Goal: Task Accomplishment & Management: Complete application form

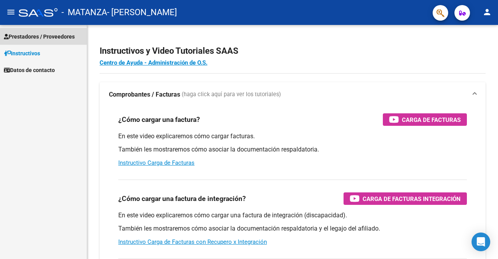
click at [30, 37] on span "Prestadores / Proveedores" at bounding box center [39, 36] width 71 height 9
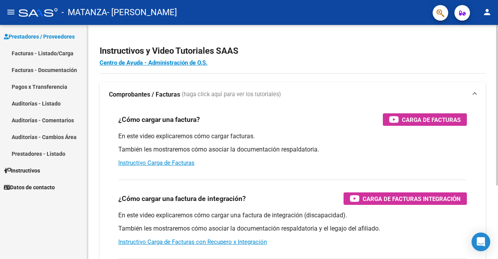
click at [357, 26] on div "Instructivos y Video Tutoriales SAAS Centro de Ayuda - Administración de O.S. C…" at bounding box center [292, 195] width 411 height 341
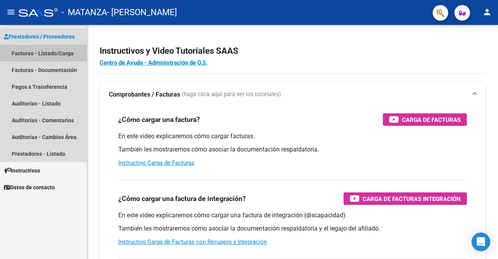
click at [25, 52] on link "Facturas - Listado/Carga" at bounding box center [43, 53] width 87 height 17
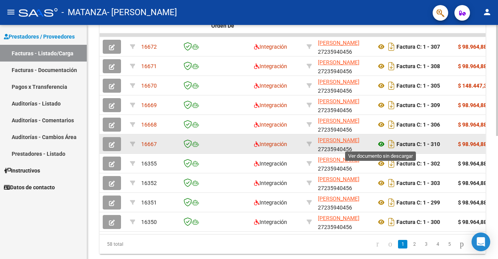
click at [382, 141] on icon at bounding box center [381, 143] width 10 height 9
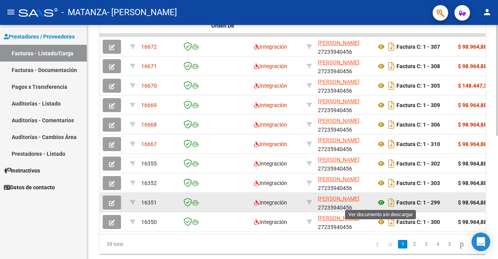
click at [379, 202] on icon at bounding box center [381, 202] width 10 height 9
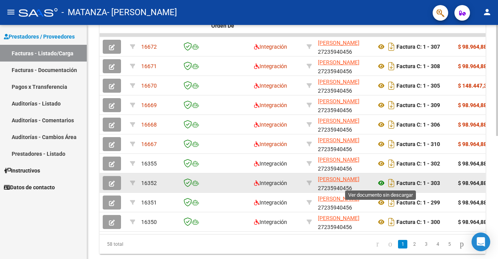
click at [381, 180] on icon at bounding box center [381, 182] width 10 height 9
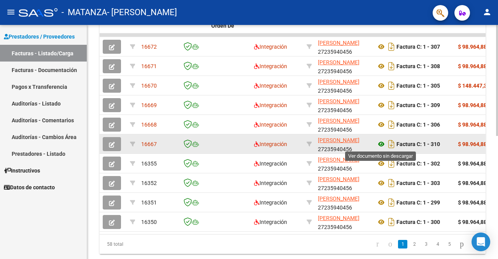
click at [382, 145] on icon at bounding box center [381, 143] width 10 height 9
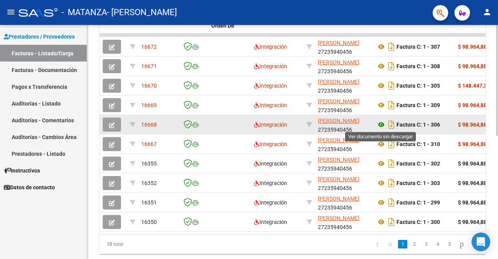
click at [380, 124] on icon at bounding box center [381, 124] width 10 height 9
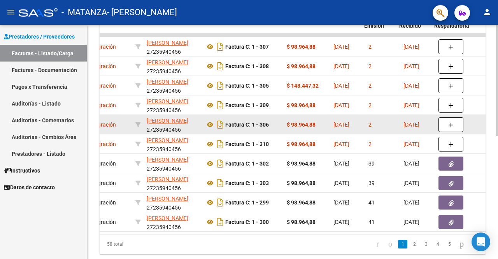
scroll to position [0, 187]
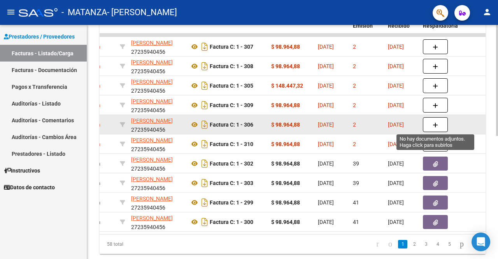
click at [439, 121] on button "button" at bounding box center [435, 124] width 25 height 15
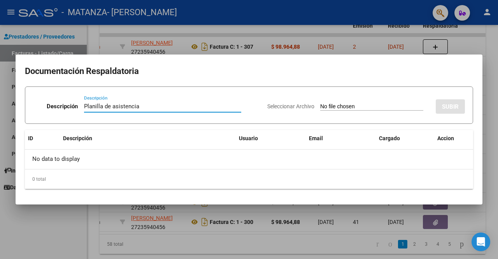
type input "Planilla de asistencia"
click at [327, 105] on input "Seleccionar Archivo" at bounding box center [371, 106] width 103 height 7
type input "C:\fakepath\[PERSON_NAME].jpeg"
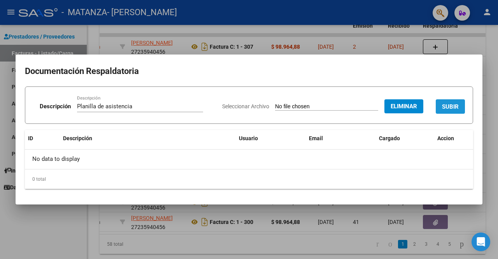
click at [448, 105] on span "SUBIR" at bounding box center [450, 106] width 17 height 7
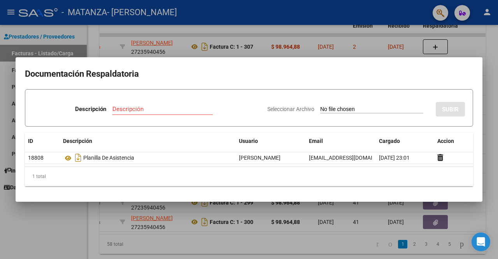
click at [470, 47] on div at bounding box center [249, 129] width 498 height 259
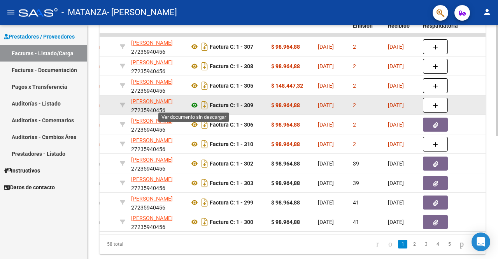
click at [193, 104] on icon at bounding box center [194, 104] width 10 height 9
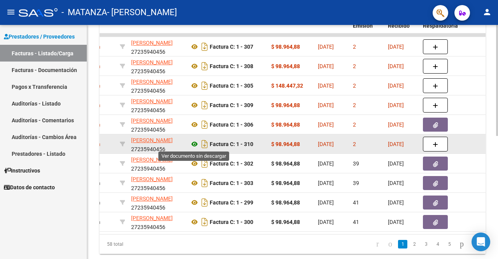
click at [193, 142] on icon at bounding box center [194, 143] width 10 height 9
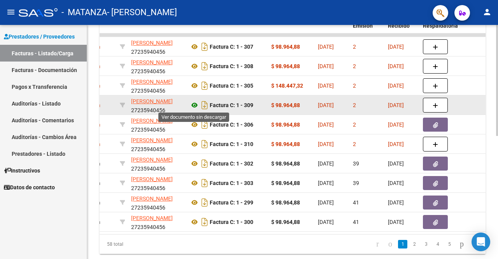
click at [193, 103] on icon at bounding box center [194, 104] width 10 height 9
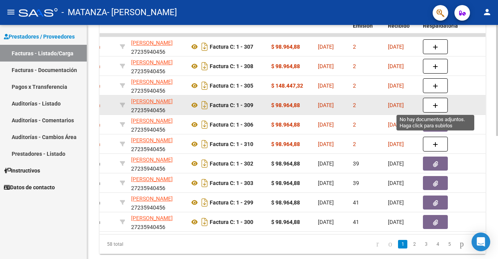
click at [435, 105] on icon "button" at bounding box center [434, 106] width 5 height 6
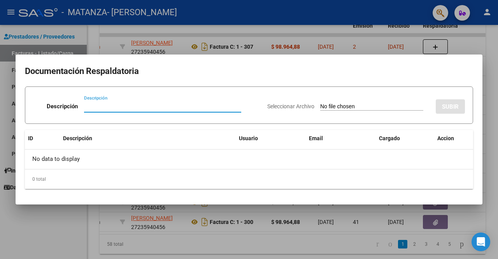
click at [116, 107] on input "Descripción" at bounding box center [162, 106] width 157 height 7
type input "Planilla asistencia"
click at [327, 107] on input "Seleccionar Archivo" at bounding box center [371, 106] width 103 height 7
type input "C:\fakepath\[PERSON_NAME].jpeg"
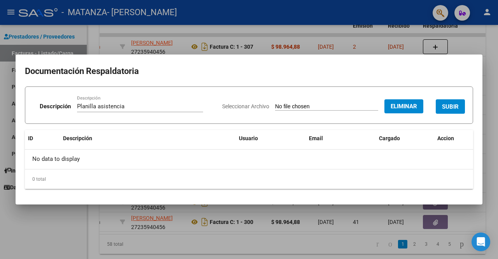
click at [446, 107] on span "SUBIR" at bounding box center [450, 106] width 17 height 7
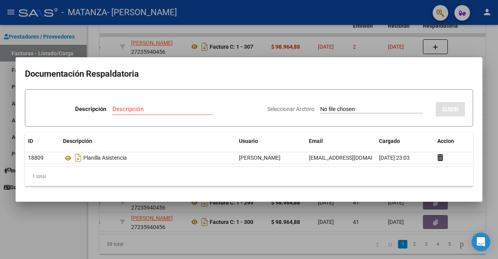
click at [468, 42] on div at bounding box center [249, 129] width 498 height 259
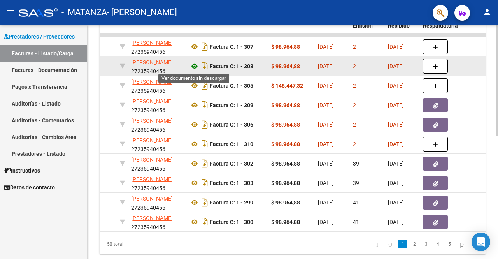
click at [195, 65] on icon at bounding box center [194, 65] width 10 height 9
click at [196, 66] on icon at bounding box center [194, 65] width 10 height 9
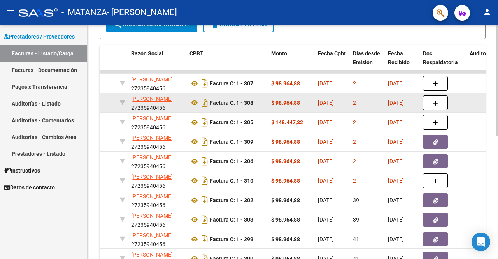
scroll to position [156, 0]
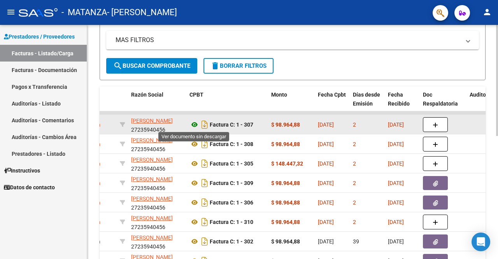
click at [194, 123] on icon at bounding box center [194, 124] width 10 height 9
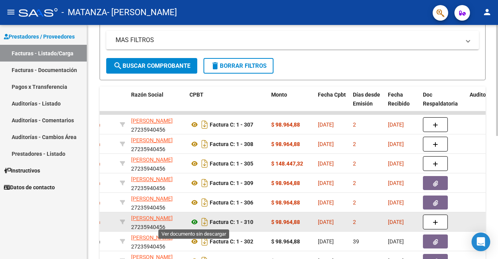
click at [194, 221] on icon at bounding box center [194, 221] width 10 height 9
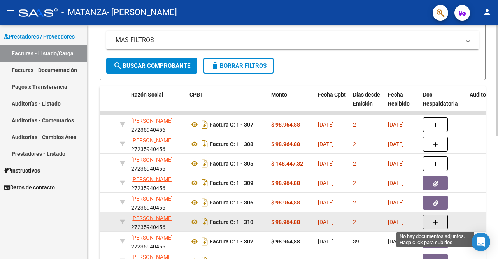
click at [437, 218] on span "button" at bounding box center [434, 221] width 5 height 7
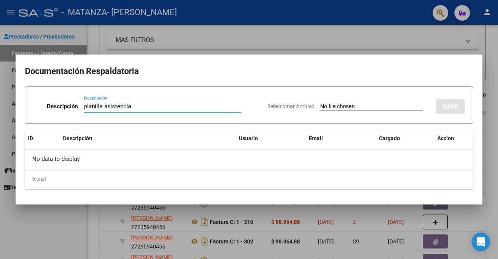
type input "planilla asistencia"
click at [360, 105] on app-file-uploader "Seleccionar Archivo" at bounding box center [348, 106] width 162 height 7
click at [359, 105] on input "Seleccionar Archivo" at bounding box center [371, 106] width 103 height 7
click at [352, 106] on input "Seleccionar Archivo" at bounding box center [371, 106] width 103 height 7
type input "C:\fakepath\[PERSON_NAME].jpeg"
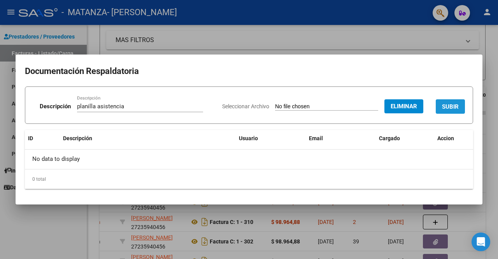
click at [454, 102] on button "SUBIR" at bounding box center [450, 106] width 29 height 14
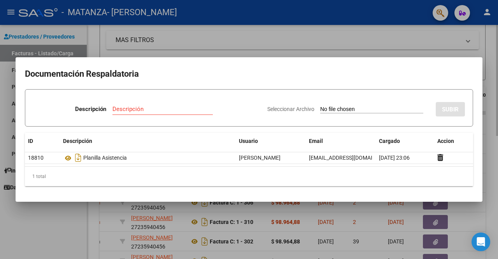
click at [344, 45] on div at bounding box center [249, 129] width 498 height 259
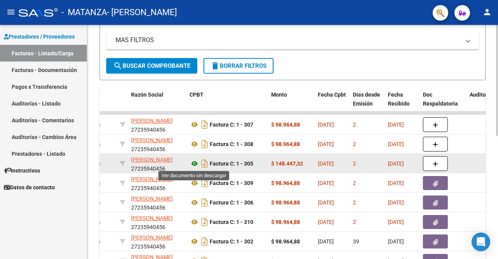
click at [193, 163] on icon at bounding box center [194, 163] width 10 height 9
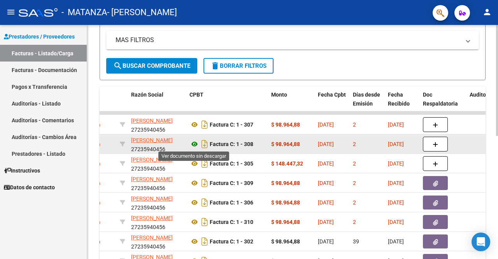
click at [192, 144] on icon at bounding box center [194, 143] width 10 height 9
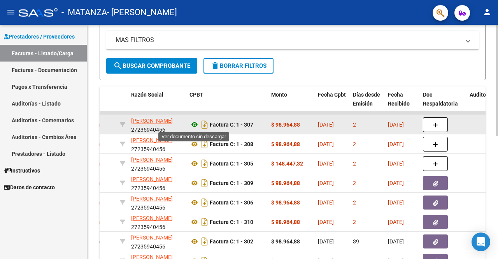
click at [196, 123] on icon at bounding box center [194, 124] width 10 height 9
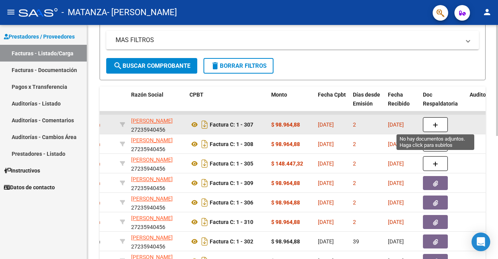
click at [431, 122] on button "button" at bounding box center [435, 124] width 25 height 15
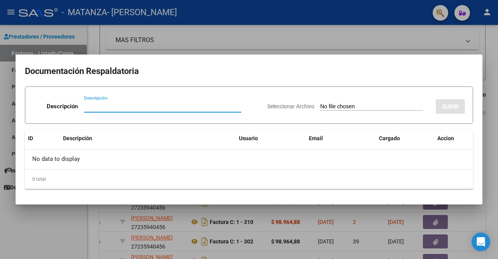
type input "O"
type input "Planilla asistencia"
click at [340, 108] on input "Seleccionar Archivo" at bounding box center [371, 106] width 103 height 7
click at [384, 39] on div at bounding box center [249, 129] width 498 height 259
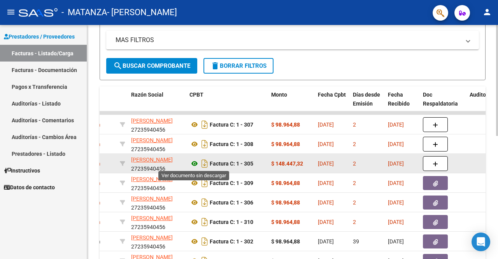
click at [194, 163] on icon at bounding box center [194, 163] width 10 height 9
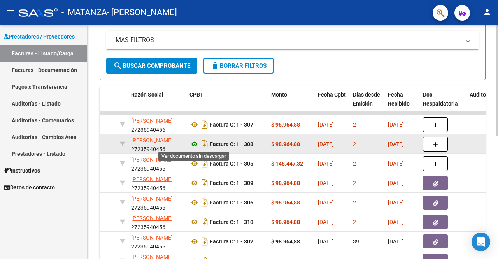
click at [191, 143] on icon at bounding box center [194, 143] width 10 height 9
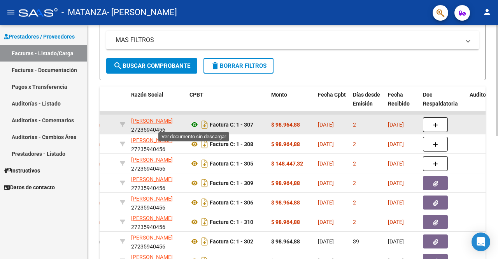
click at [196, 123] on icon at bounding box center [194, 124] width 10 height 9
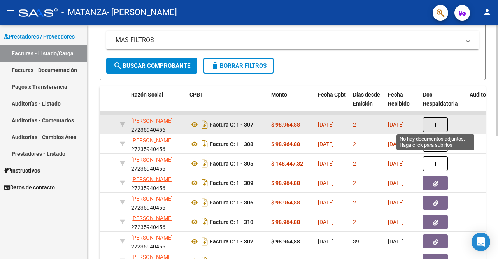
click at [432, 123] on button "button" at bounding box center [435, 124] width 25 height 15
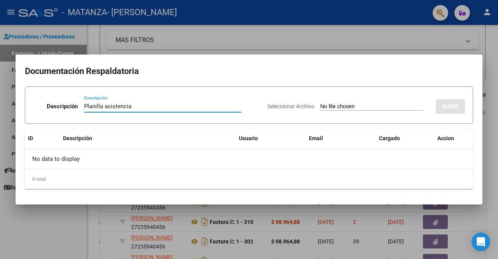
type input "Planilla asistencia"
click at [367, 109] on input "Seleccionar Archivo" at bounding box center [371, 106] width 103 height 7
click at [329, 105] on input "Seleccionar Archivo" at bounding box center [371, 106] width 103 height 7
type input "C:\fakepath\[PERSON_NAME].jpeg"
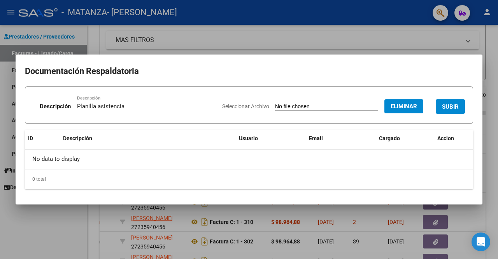
click at [448, 106] on span "SUBIR" at bounding box center [450, 106] width 17 height 7
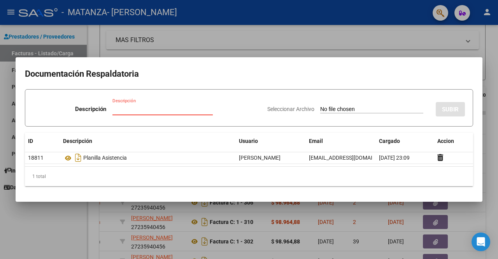
click at [144, 107] on input "Descripción" at bounding box center [162, 108] width 100 height 7
type input "Asistencia Vega"
click at [323, 107] on input "Seleccionar Archivo" at bounding box center [371, 109] width 103 height 7
type input "C:\fakepath\Asistencia [PERSON_NAME].jpeg"
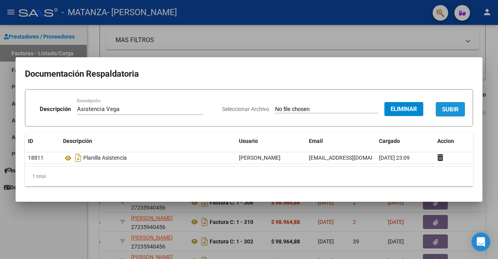
click at [452, 112] on span "SUBIR" at bounding box center [450, 109] width 17 height 7
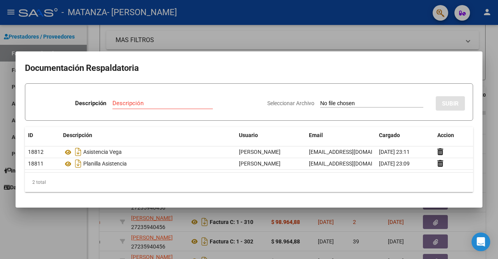
click at [340, 40] on div at bounding box center [249, 129] width 498 height 259
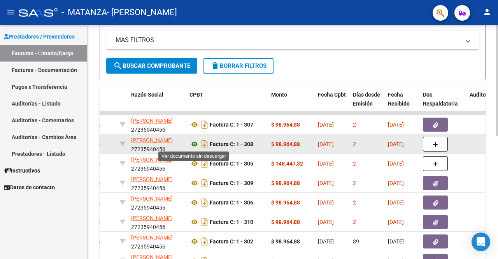
click at [192, 144] on icon at bounding box center [194, 143] width 10 height 9
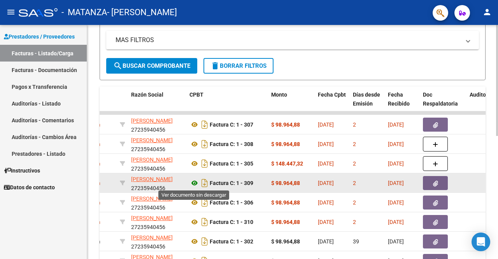
click at [193, 182] on icon at bounding box center [194, 182] width 10 height 9
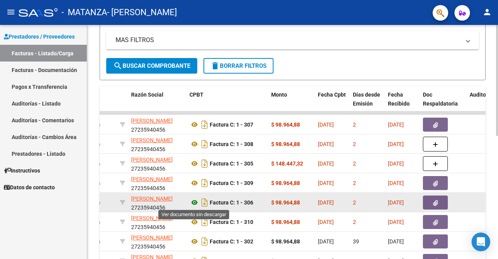
click at [193, 202] on icon at bounding box center [194, 202] width 10 height 9
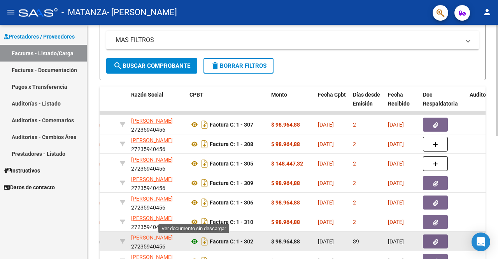
click at [193, 240] on icon at bounding box center [194, 240] width 10 height 9
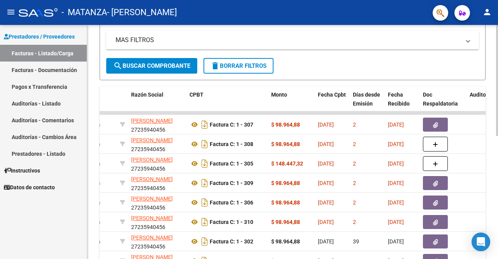
scroll to position [194, 0]
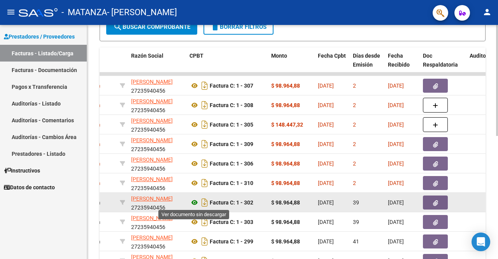
click at [194, 203] on icon at bounding box center [194, 202] width 10 height 9
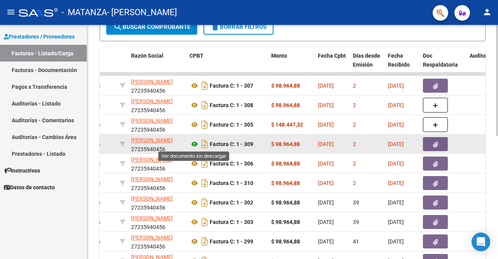
click at [195, 144] on icon at bounding box center [194, 143] width 10 height 9
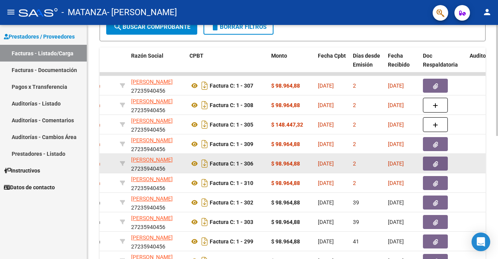
click at [433, 162] on icon "button" at bounding box center [435, 164] width 5 height 6
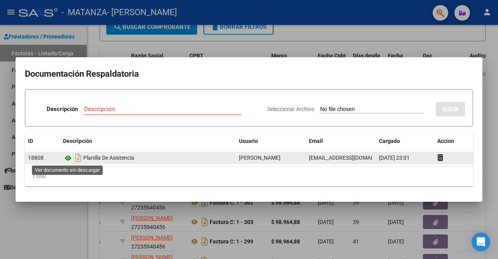
click at [69, 157] on icon at bounding box center [68, 157] width 10 height 9
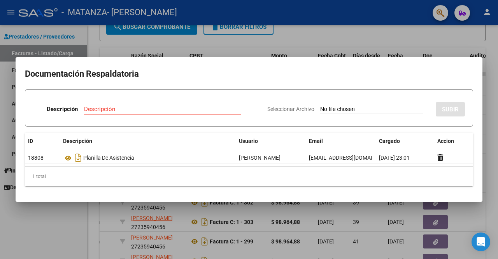
click at [456, 46] on div at bounding box center [249, 129] width 498 height 259
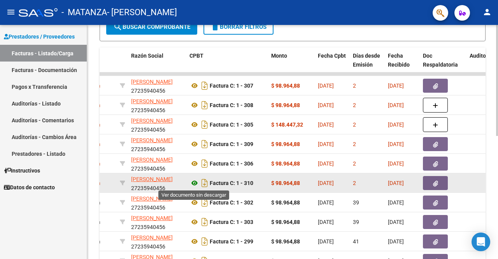
click at [195, 180] on icon at bounding box center [194, 182] width 10 height 9
click at [434, 180] on icon "button" at bounding box center [435, 183] width 5 height 6
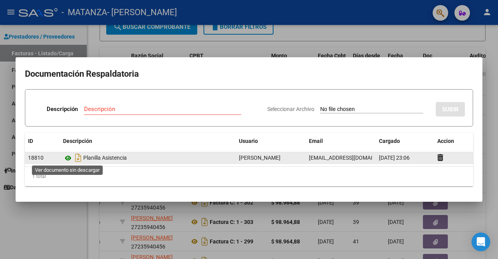
click at [70, 157] on icon at bounding box center [68, 157] width 10 height 9
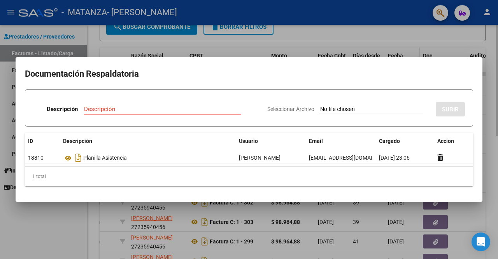
drag, startPoint x: 415, startPoint y: 47, endPoint x: 403, endPoint y: 48, distance: 11.3
click at [413, 48] on div at bounding box center [249, 129] width 498 height 259
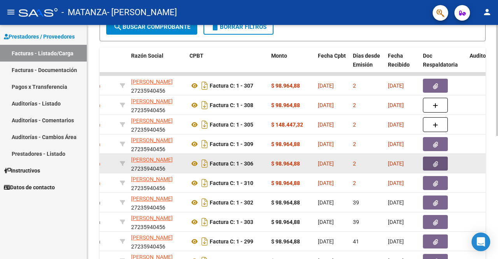
click at [437, 163] on icon "button" at bounding box center [435, 164] width 5 height 6
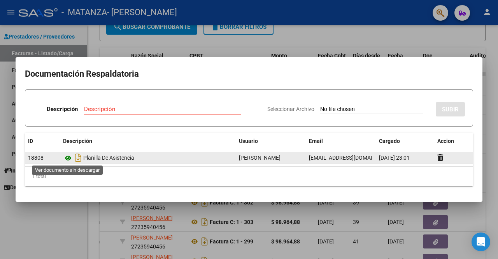
click at [70, 159] on icon at bounding box center [68, 157] width 10 height 9
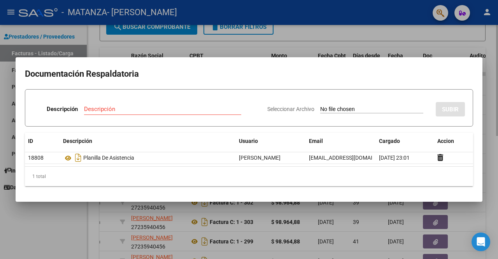
click at [367, 35] on div at bounding box center [249, 129] width 498 height 259
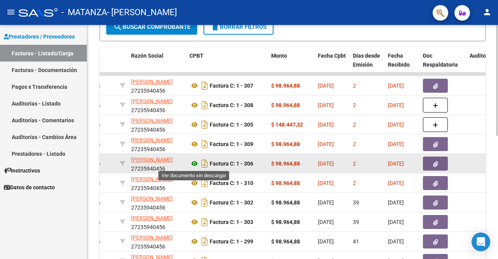
click at [197, 163] on icon at bounding box center [194, 163] width 10 height 9
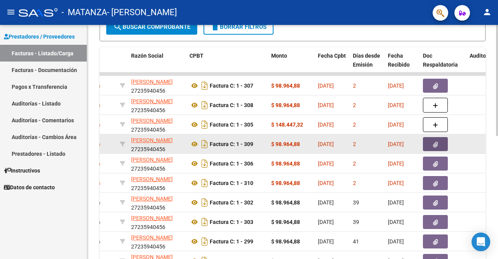
click at [435, 143] on icon "button" at bounding box center [435, 145] width 5 height 6
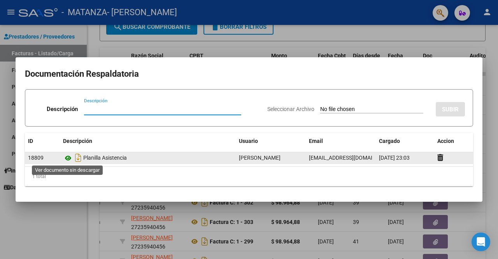
click at [69, 157] on icon at bounding box center [68, 157] width 10 height 9
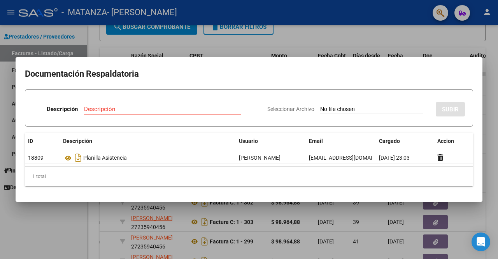
click at [319, 43] on div at bounding box center [249, 129] width 498 height 259
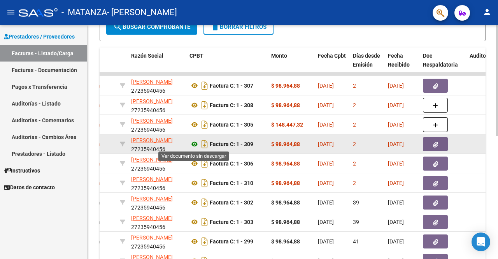
click at [194, 144] on icon at bounding box center [194, 143] width 10 height 9
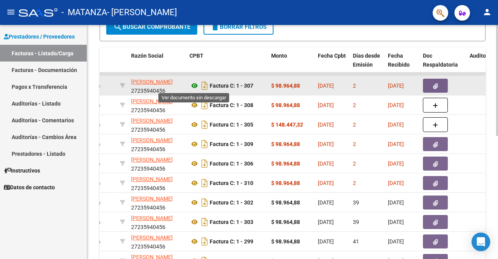
click at [195, 84] on icon at bounding box center [194, 85] width 10 height 9
click at [436, 86] on icon "button" at bounding box center [435, 86] width 5 height 6
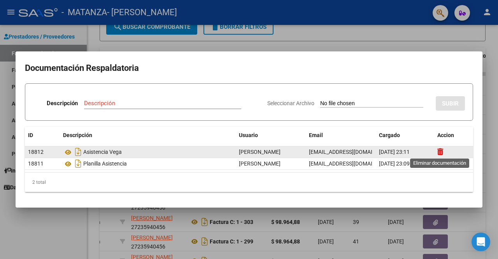
click at [440, 151] on icon at bounding box center [440, 151] width 6 height 7
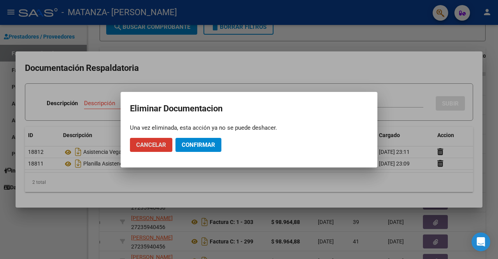
click at [136, 144] on button "Cancelar" at bounding box center [151, 145] width 42 height 14
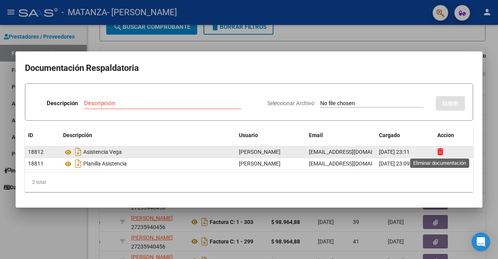
click at [441, 152] on icon at bounding box center [440, 151] width 6 height 7
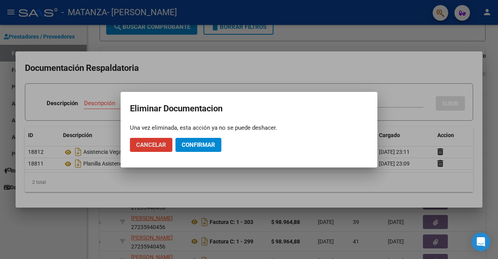
click at [200, 142] on span "Confirmar" at bounding box center [198, 144] width 33 height 7
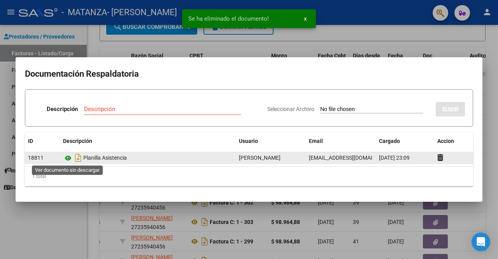
click at [67, 159] on icon at bounding box center [68, 157] width 10 height 9
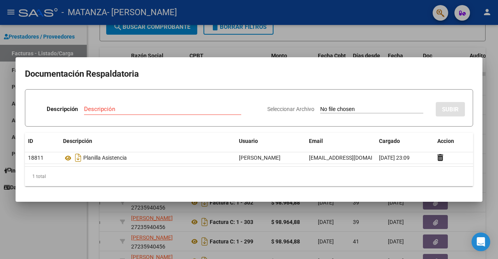
click at [295, 35] on div at bounding box center [249, 129] width 498 height 259
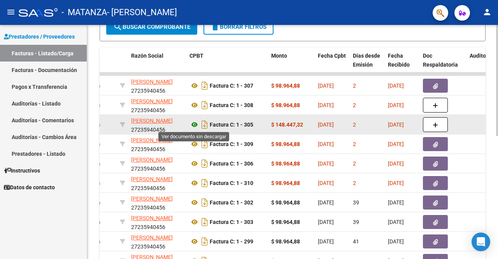
click at [194, 124] on icon at bounding box center [194, 124] width 10 height 9
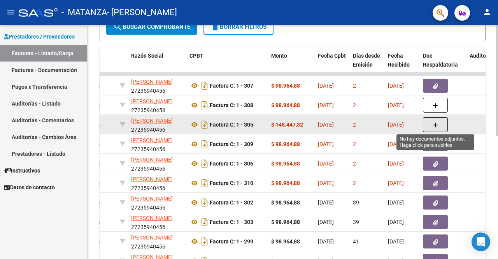
click at [434, 123] on icon "button" at bounding box center [434, 125] width 5 height 6
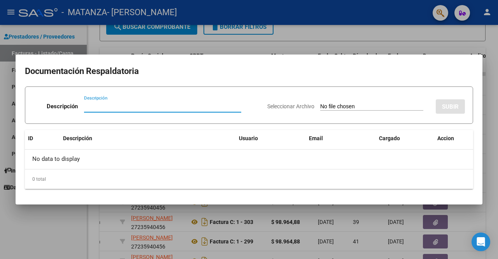
click at [157, 107] on input "Descripción" at bounding box center [162, 106] width 157 height 7
type input "Asistencia [PERSON_NAME]"
click at [329, 102] on div "Seleccionar Archivo SUBIR" at bounding box center [366, 105] width 198 height 24
click at [328, 107] on input "Seleccionar Archivo" at bounding box center [371, 106] width 103 height 7
click at [326, 106] on input "Seleccionar Archivo" at bounding box center [371, 106] width 103 height 7
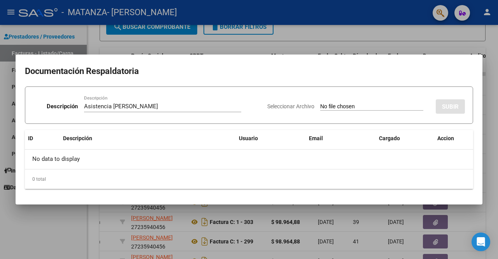
type input "C:\fakepath\asistencia [PERSON_NAME].jpeg"
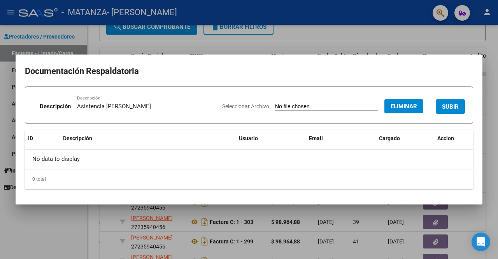
click at [456, 108] on span "SUBIR" at bounding box center [450, 106] width 17 height 7
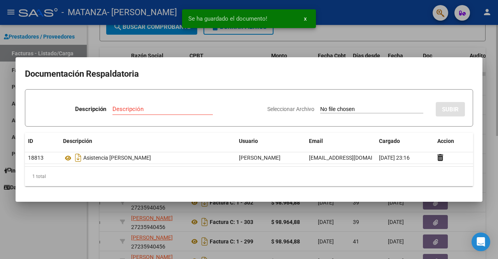
click at [394, 39] on div at bounding box center [249, 129] width 498 height 259
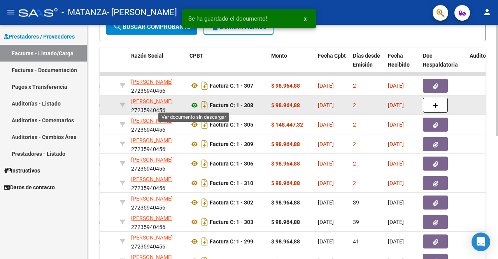
click at [197, 105] on icon at bounding box center [194, 104] width 10 height 9
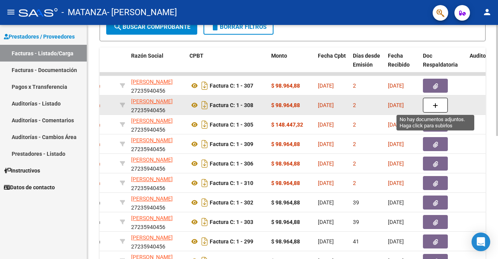
click at [437, 108] on button "button" at bounding box center [435, 105] width 25 height 15
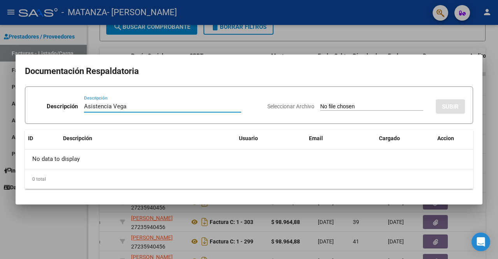
type input "Asistencia Vega"
click at [373, 105] on input "Seleccionar Archivo" at bounding box center [371, 106] width 103 height 7
type input "C:\fakepath\Asistencia [PERSON_NAME].jpeg"
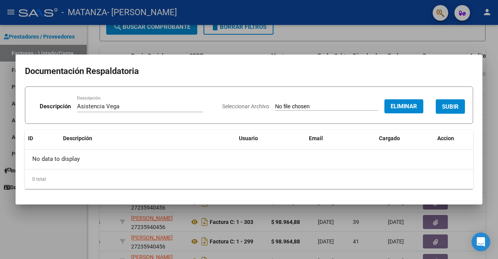
click at [452, 108] on span "SUBIR" at bounding box center [450, 106] width 17 height 7
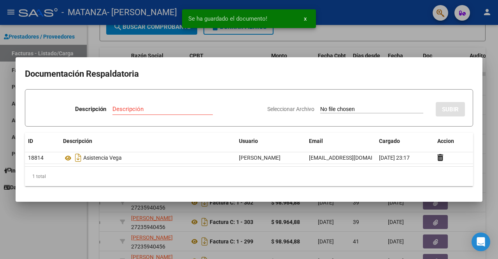
click at [437, 46] on div at bounding box center [249, 129] width 498 height 259
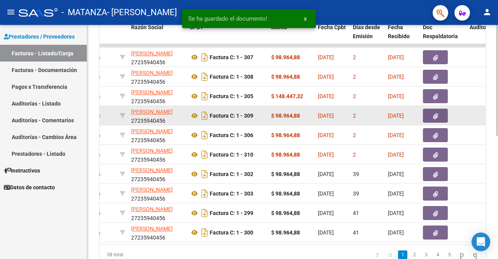
scroll to position [258, 0]
